Goal: Task Accomplishment & Management: Use online tool/utility

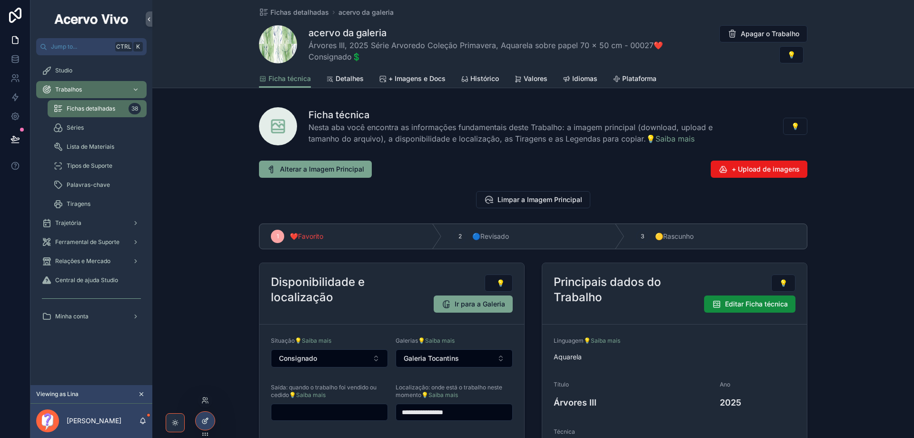
click at [205, 424] on div at bounding box center [205, 420] width 19 height 18
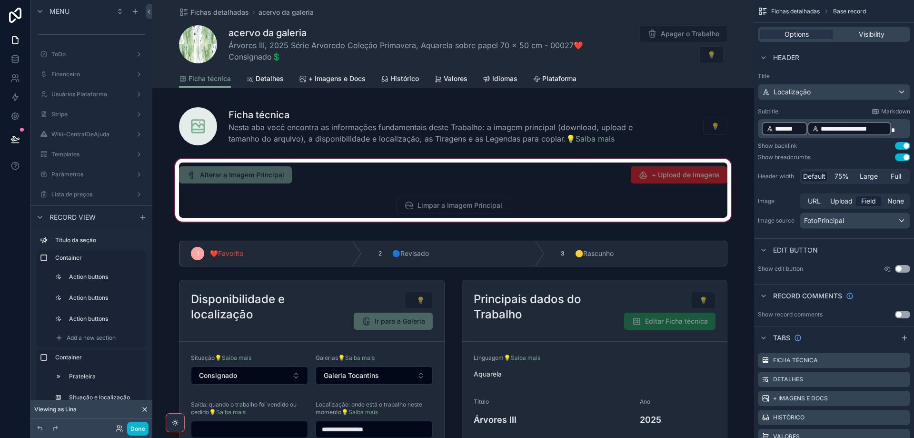
click at [534, 204] on div "scrollable content" at bounding box center [453, 190] width 602 height 67
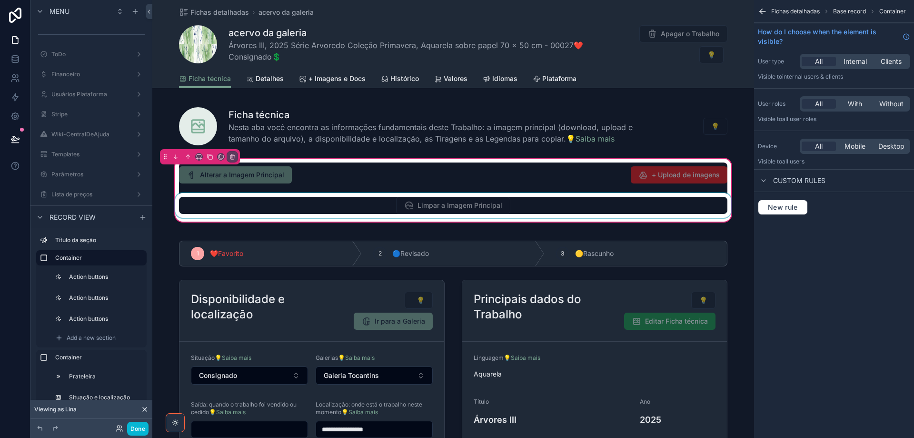
click at [533, 203] on div "scrollable content" at bounding box center [453, 205] width 560 height 25
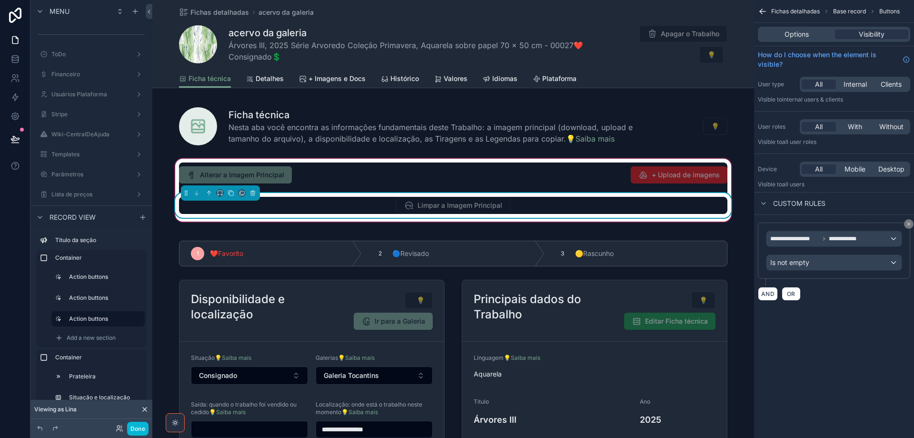
click at [857, 86] on span "Internal" at bounding box center [855, 85] width 23 height 10
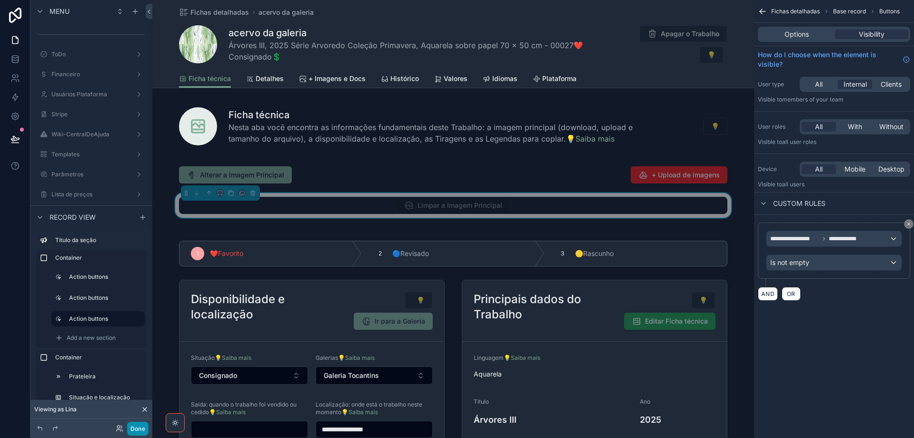
click at [139, 429] on button "Done" at bounding box center [137, 428] width 21 height 14
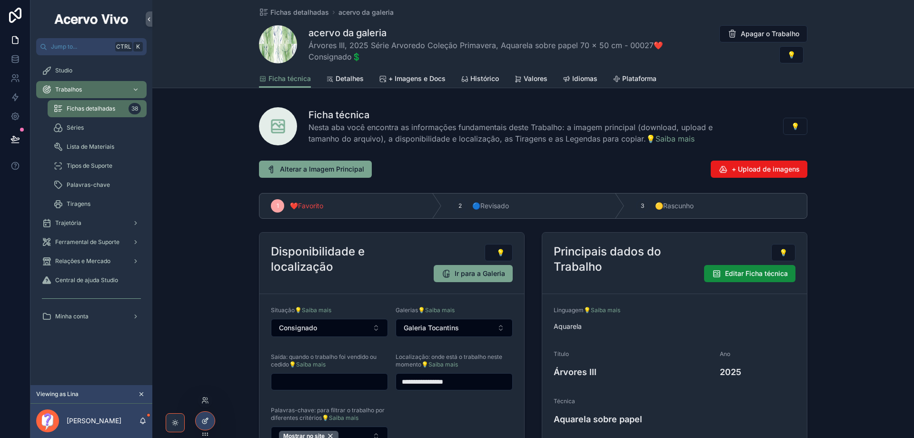
click at [204, 421] on icon at bounding box center [205, 421] width 8 height 8
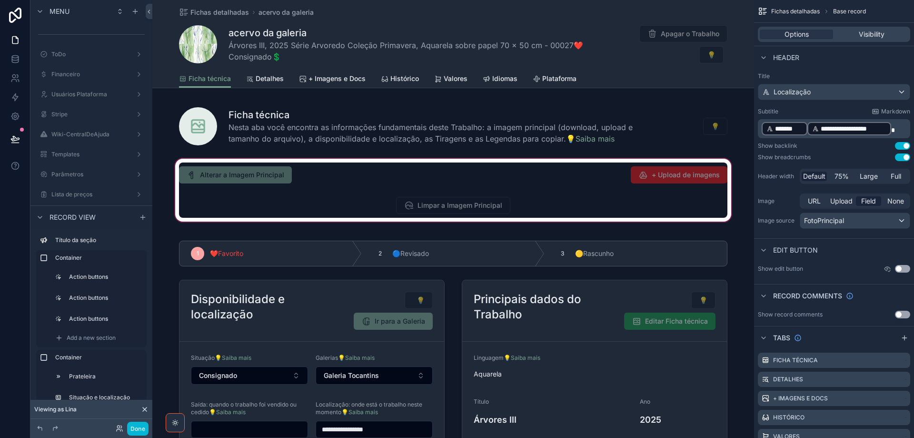
click at [447, 207] on div "scrollable content" at bounding box center [453, 190] width 602 height 67
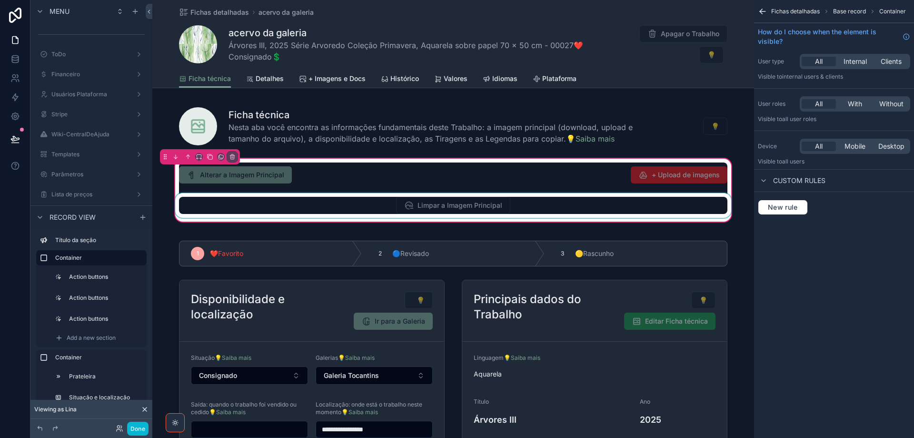
click at [446, 206] on div "scrollable content" at bounding box center [453, 205] width 560 height 25
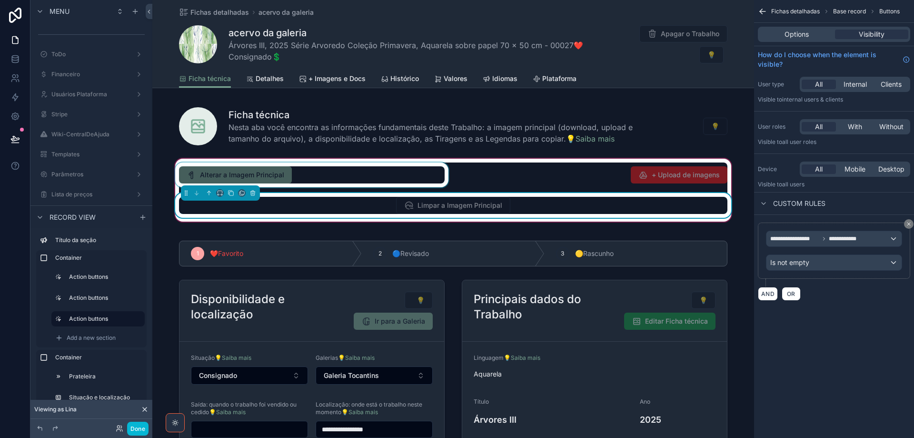
click at [340, 179] on div "scrollable content" at bounding box center [311, 174] width 277 height 25
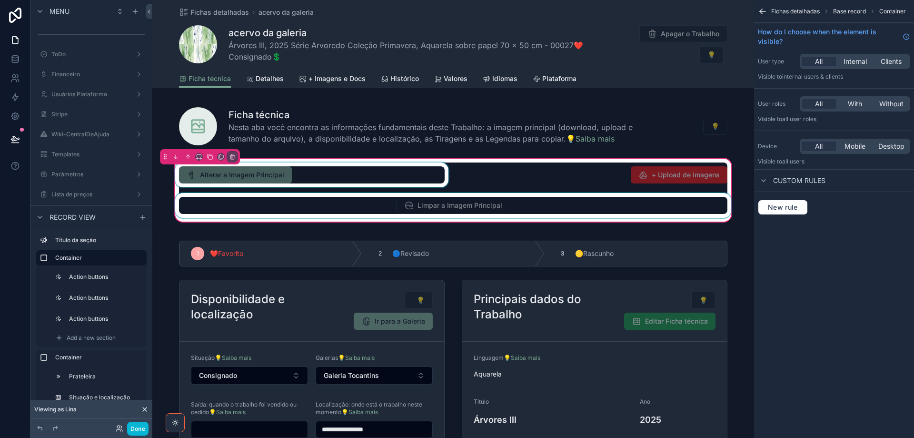
drag, startPoint x: 319, startPoint y: 170, endPoint x: 226, endPoint y: 180, distance: 93.9
click at [320, 171] on div "scrollable content" at bounding box center [311, 174] width 277 height 25
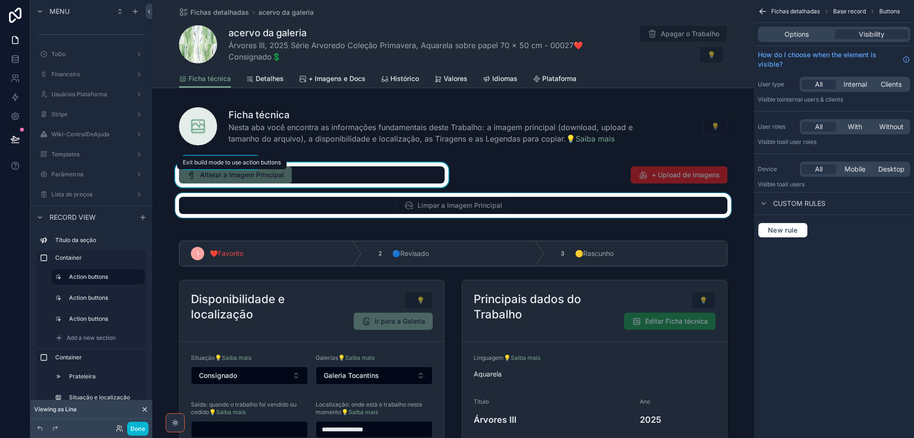
click at [217, 163] on span "Exit build mode to use action buttons" at bounding box center [232, 162] width 98 height 7
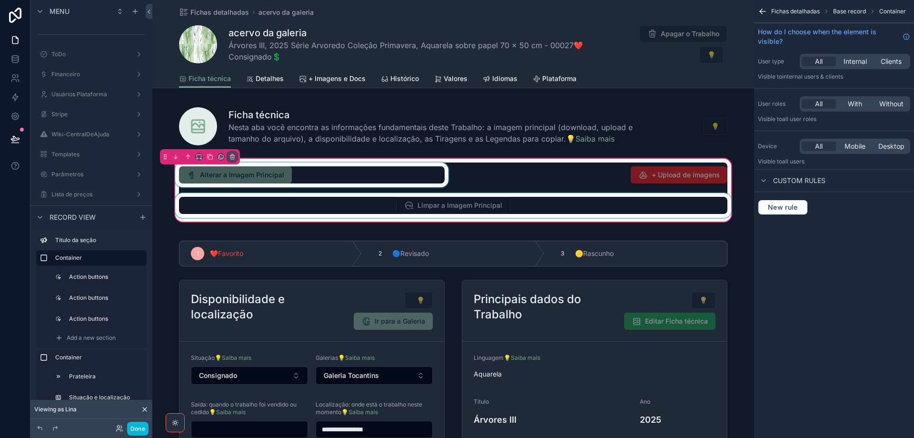
click at [310, 180] on div "scrollable content" at bounding box center [311, 174] width 277 height 25
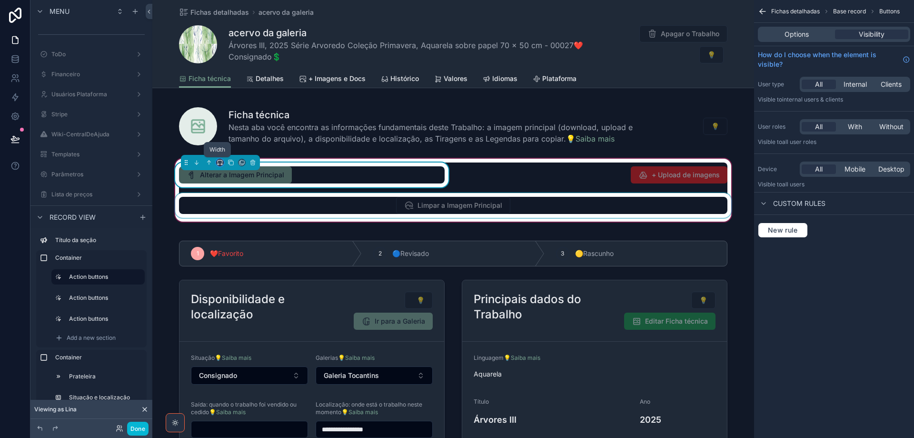
click at [218, 164] on icon "scrollable content" at bounding box center [220, 162] width 7 height 7
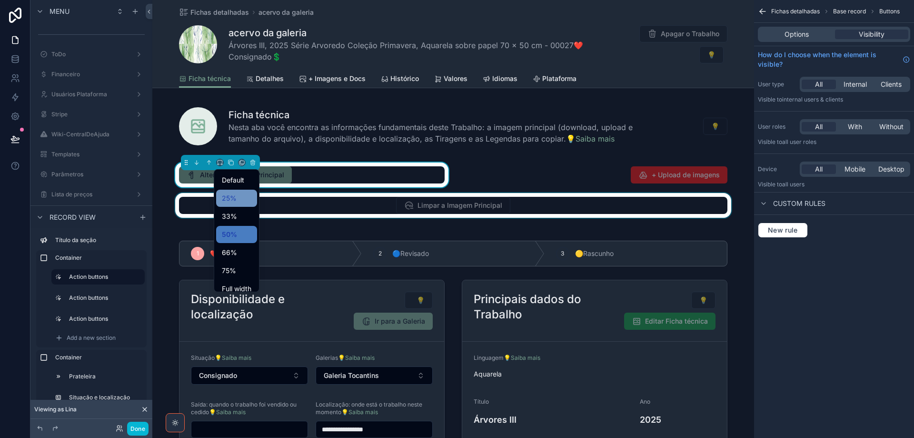
click at [226, 197] on span "25%" at bounding box center [229, 197] width 15 height 11
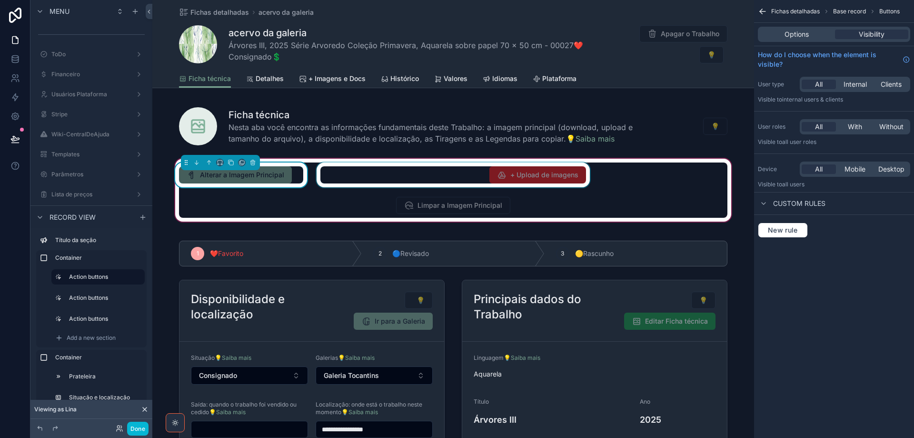
click at [477, 175] on div "scrollable content" at bounding box center [453, 174] width 277 height 25
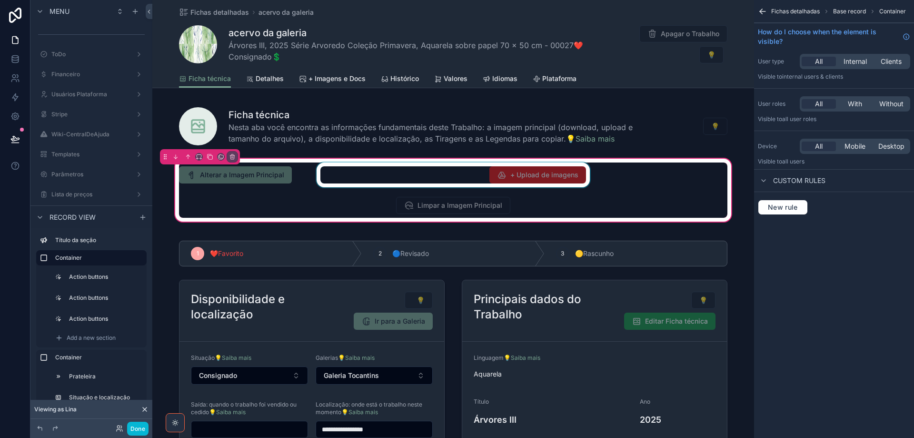
click at [477, 174] on div "scrollable content" at bounding box center [453, 174] width 277 height 25
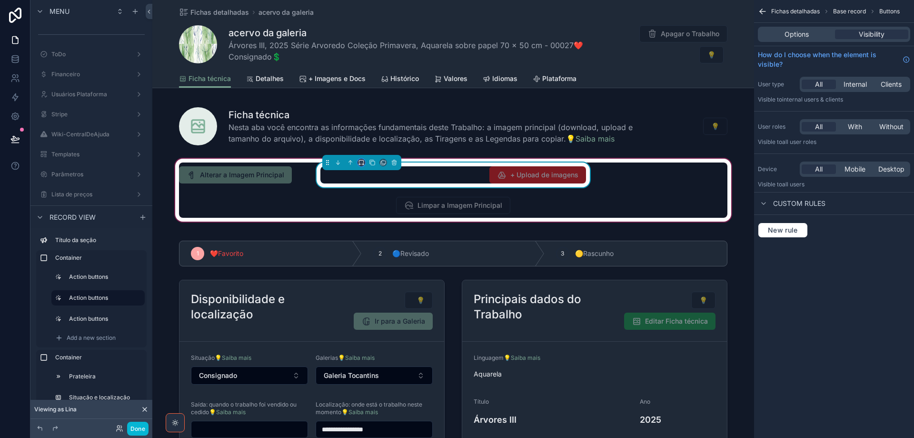
click at [362, 165] on button "scrollable content" at bounding box center [362, 163] width 8 height 8
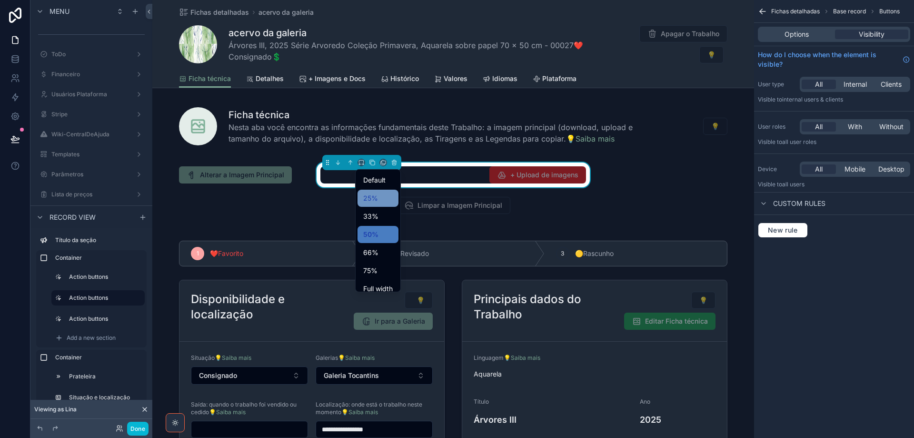
click at [371, 202] on span "25%" at bounding box center [370, 197] width 15 height 11
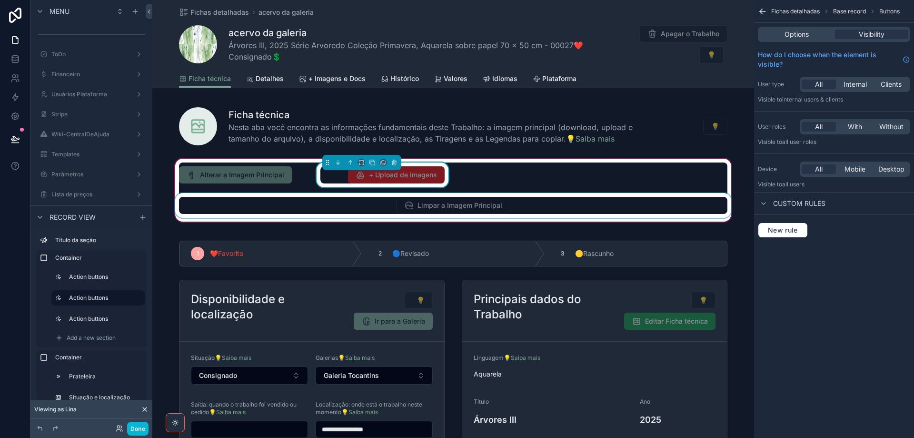
click at [374, 209] on div "scrollable content" at bounding box center [453, 205] width 560 height 25
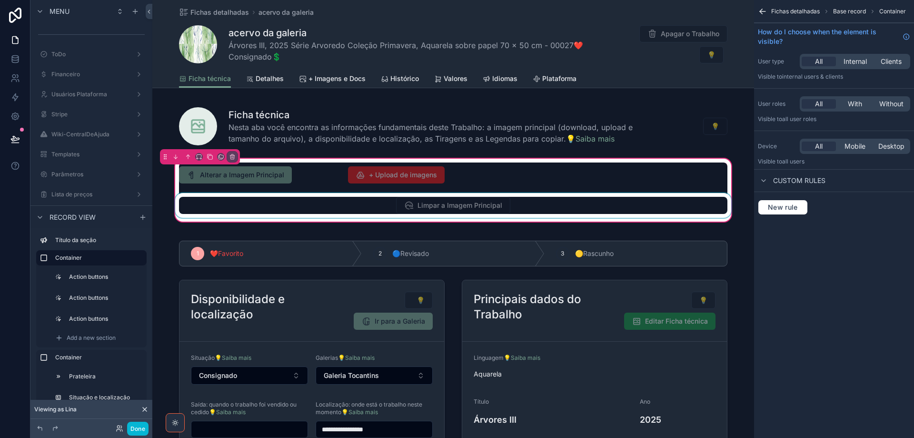
click at [375, 203] on div "scrollable content" at bounding box center [453, 205] width 560 height 25
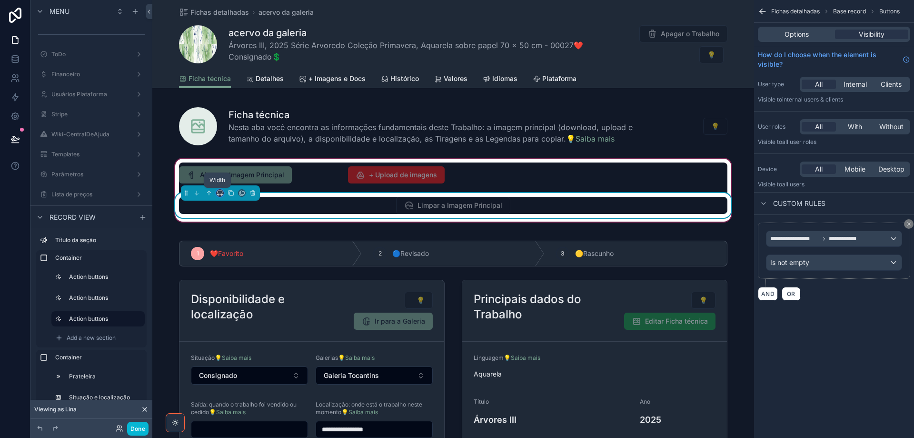
click at [218, 192] on icon "scrollable content" at bounding box center [220, 193] width 7 height 7
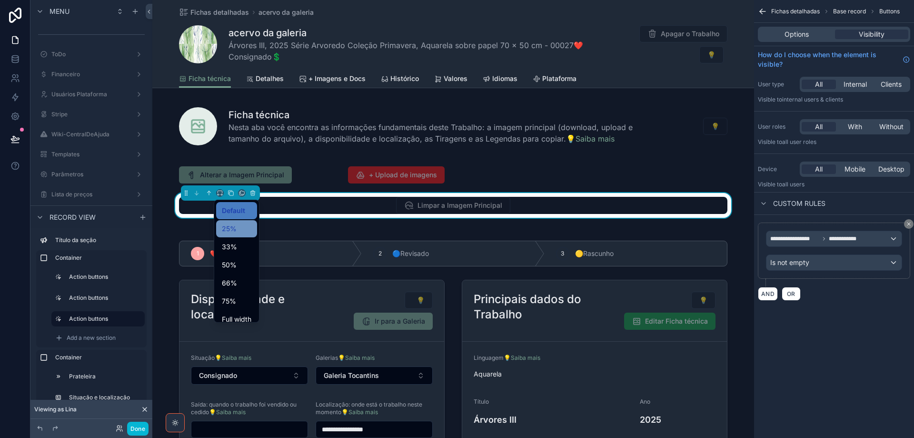
click at [235, 227] on span "25%" at bounding box center [229, 228] width 15 height 11
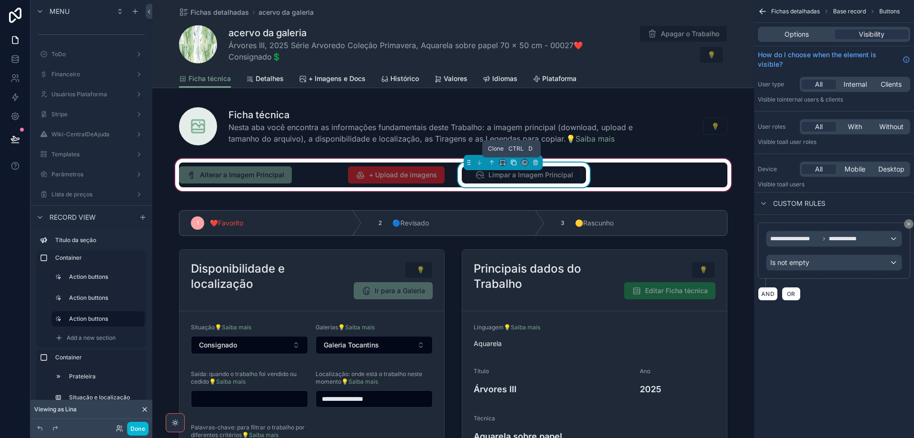
click at [513, 163] on icon "scrollable content" at bounding box center [513, 162] width 7 height 7
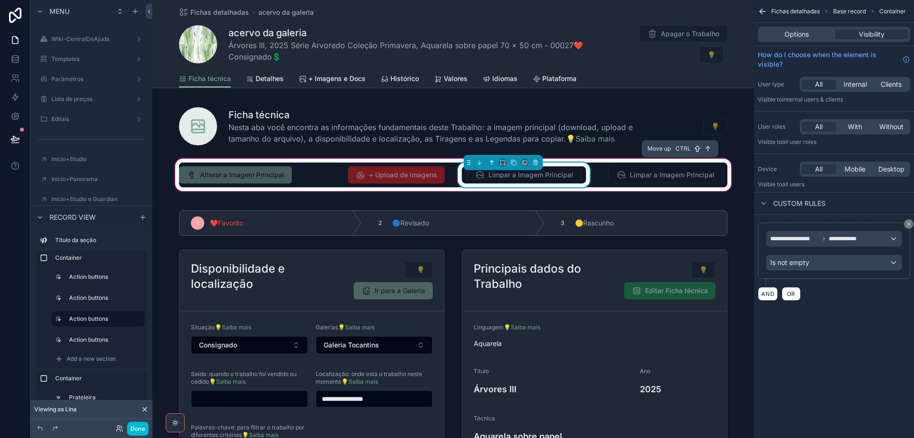
click at [492, 161] on icon "scrollable content" at bounding box center [492, 162] width 0 height 4
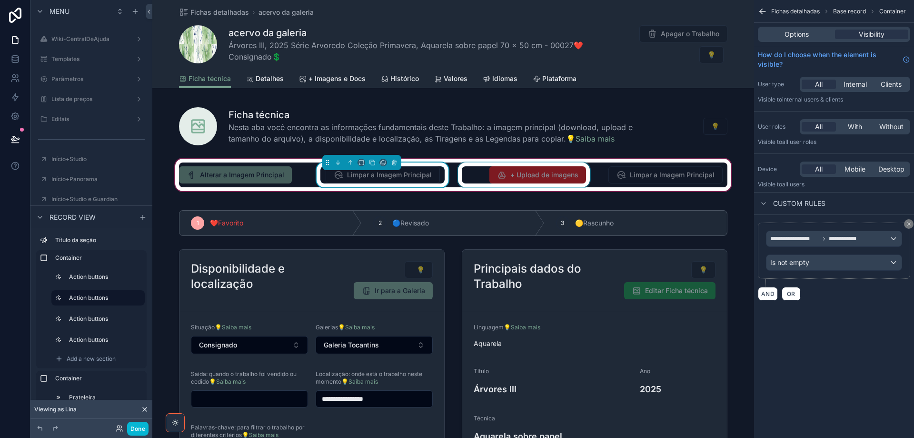
drag, startPoint x: 581, startPoint y: 176, endPoint x: 532, endPoint y: 176, distance: 49.0
click at [581, 176] on div "scrollable content" at bounding box center [524, 174] width 136 height 25
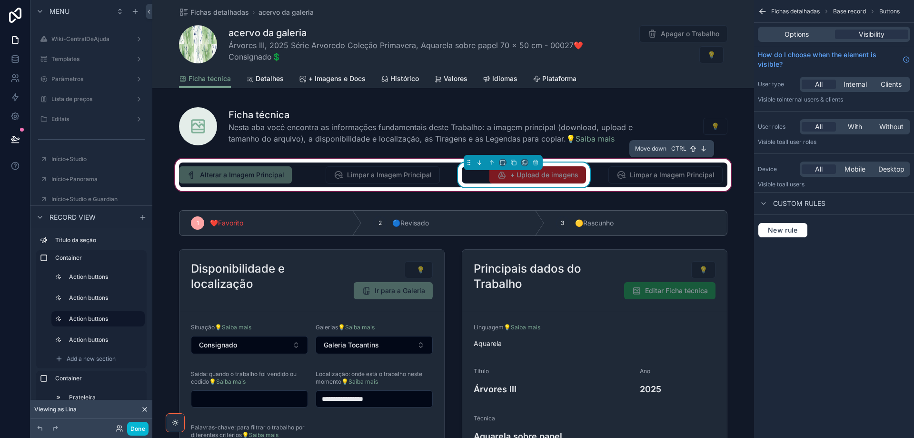
click at [477, 162] on icon "scrollable content" at bounding box center [479, 162] width 7 height 7
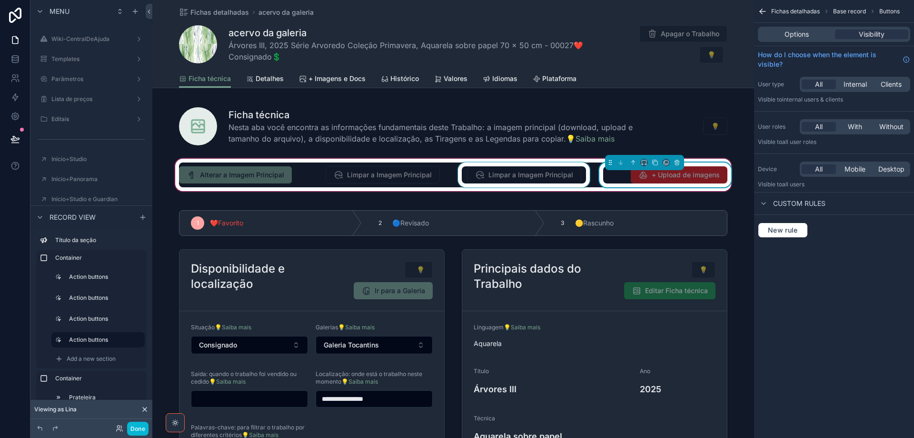
click at [500, 174] on div "scrollable content" at bounding box center [524, 174] width 136 height 25
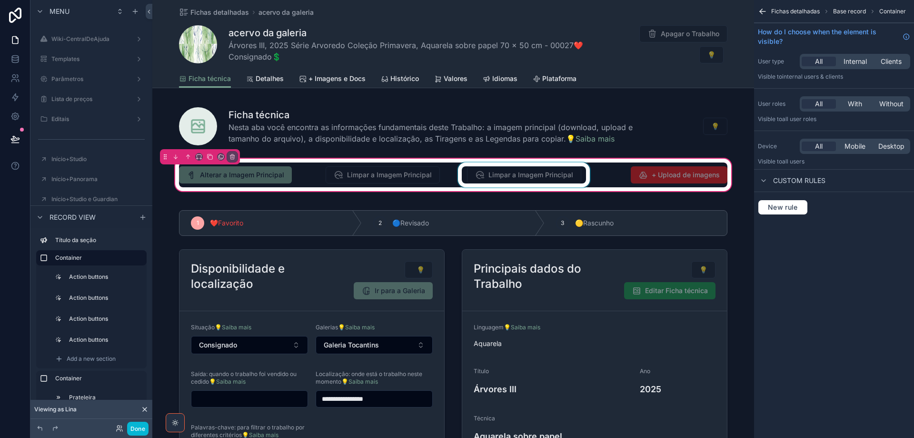
click at [525, 178] on div "scrollable content" at bounding box center [524, 174] width 136 height 25
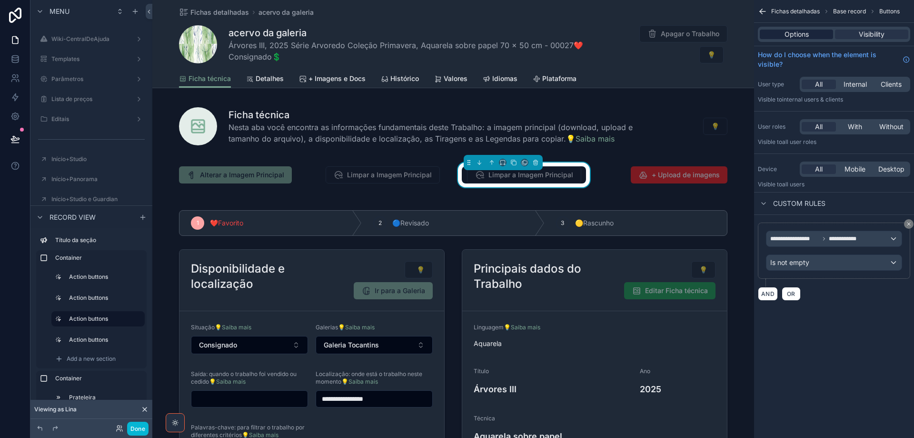
click at [788, 34] on span "Options" at bounding box center [797, 35] width 24 height 10
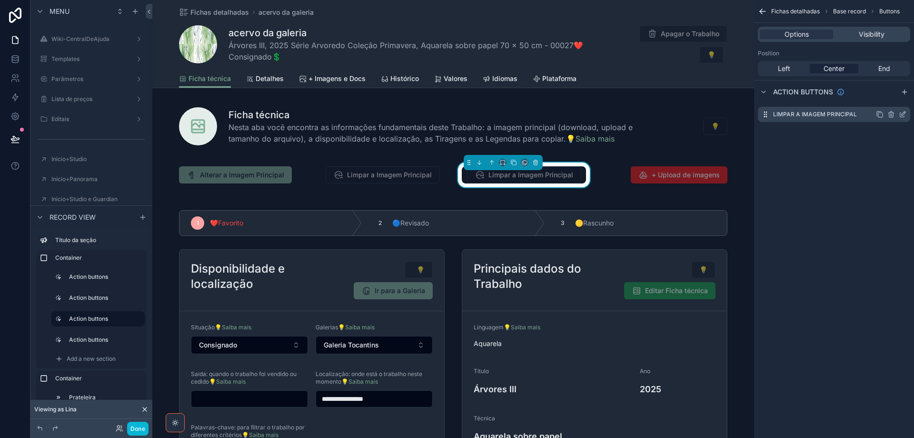
click at [903, 117] on icon "scrollable content" at bounding box center [902, 115] width 4 height 4
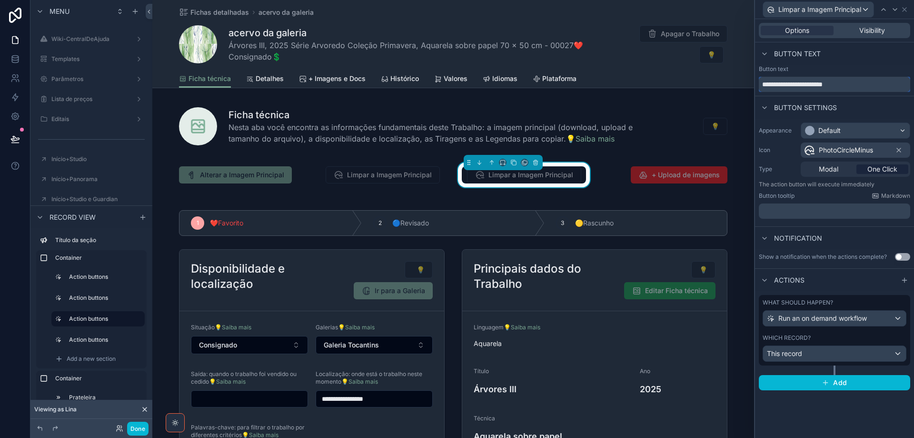
drag, startPoint x: 761, startPoint y: 85, endPoint x: 860, endPoint y: 95, distance: 99.5
click at [860, 95] on div "**********" at bounding box center [834, 80] width 159 height 30
type input "**********"
